Goal: Understand process/instructions: Learn how to perform a task or action

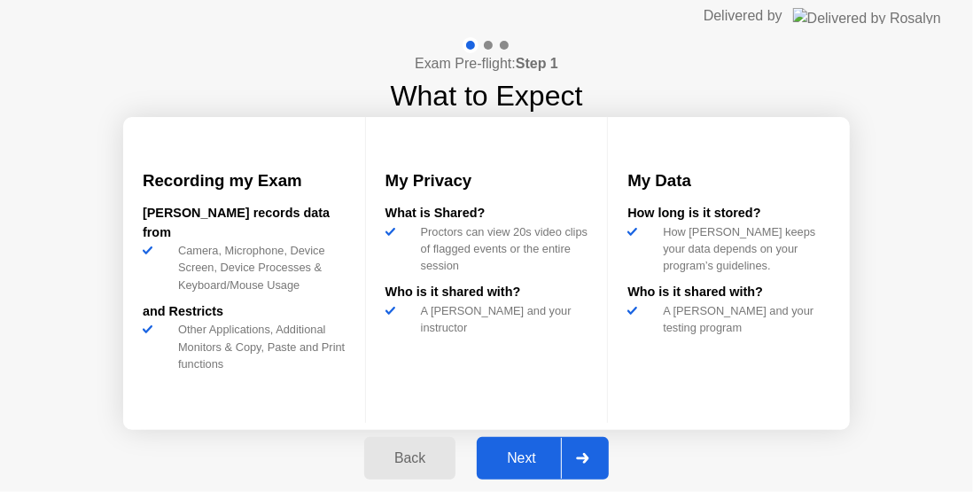
click at [508, 462] on div "Next" at bounding box center [521, 458] width 79 height 16
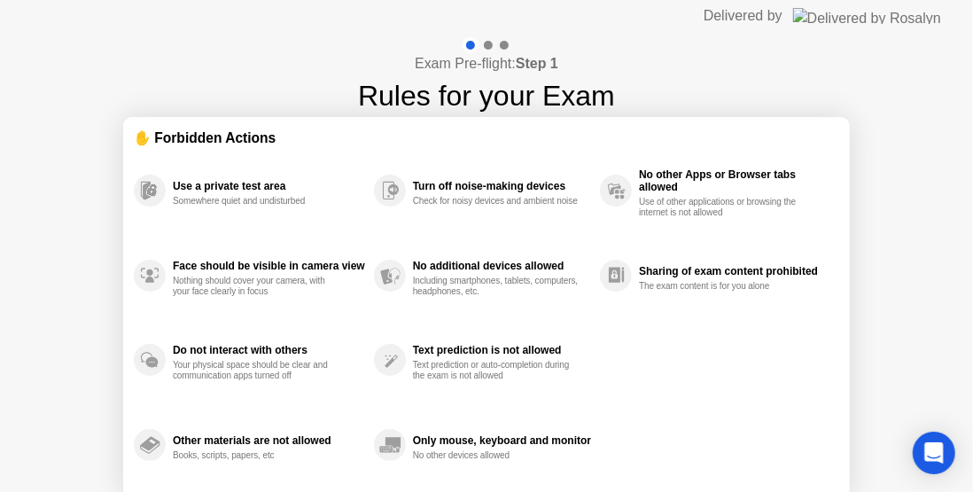
click at [590, 26] on header "Delivered by" at bounding box center [486, 16] width 973 height 32
click at [492, 43] on div at bounding box center [488, 45] width 9 height 9
click at [506, 45] on div at bounding box center [504, 45] width 9 height 9
click at [816, 276] on div "Sharing of exam content prohibited" at bounding box center [734, 271] width 191 height 12
drag, startPoint x: 527, startPoint y: 415, endPoint x: 313, endPoint y: 375, distance: 218.1
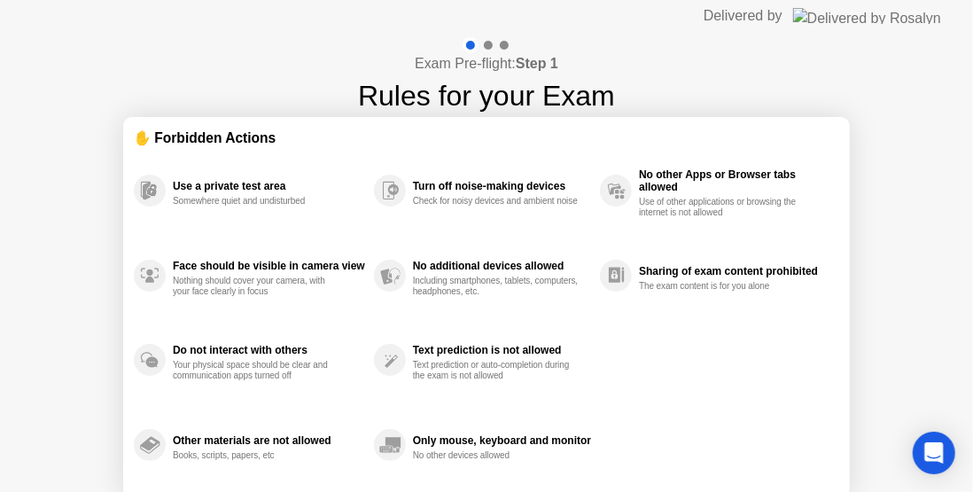
click at [515, 398] on div "Use a private test area Somewhere quiet and undisturbed Face should be visible …" at bounding box center [486, 317] width 705 height 339
click at [82, 363] on div "Exam Pre-flight: Step 1 Rules for your Exam ✋ Forbidden Actions Use a private t…" at bounding box center [486, 296] width 973 height 528
click at [303, 422] on div "Other materials are not allowed Books, scripts, papers, etc" at bounding box center [254, 444] width 240 height 85
click at [288, 427] on div "Other materials are not allowed Books, scripts, papers, etc" at bounding box center [254, 444] width 240 height 85
click at [422, 479] on div "Only mouse, keyboard and monitor No other devices allowed" at bounding box center [487, 444] width 226 height 85
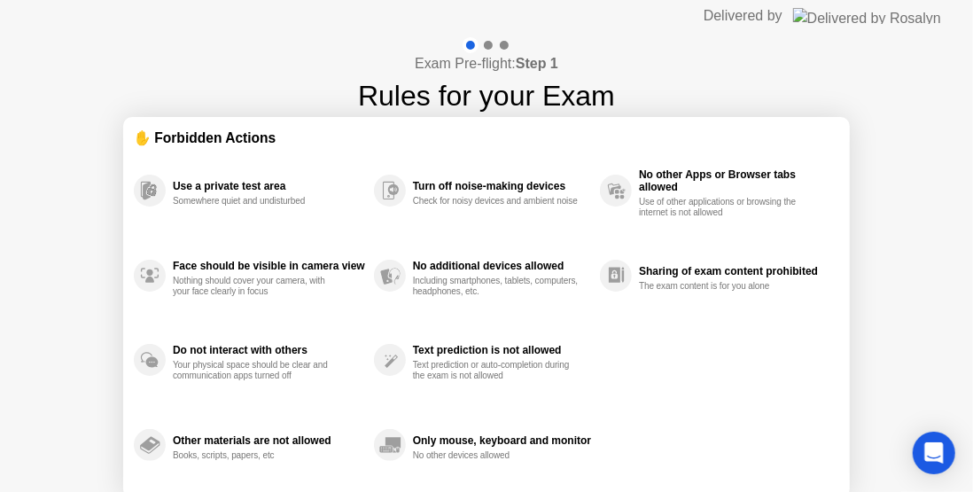
click at [439, 489] on section "✋ Forbidden Actions Use a private test area Somewhere quiet and undisturbed Fac…" at bounding box center [486, 307] width 727 height 381
click at [520, 480] on div "Only mouse, keyboard and monitor No other devices allowed" at bounding box center [487, 444] width 226 height 85
click at [508, 483] on div "Only mouse, keyboard and monitor No other devices allowed" at bounding box center [487, 444] width 226 height 85
